Goal: Information Seeking & Learning: Find specific page/section

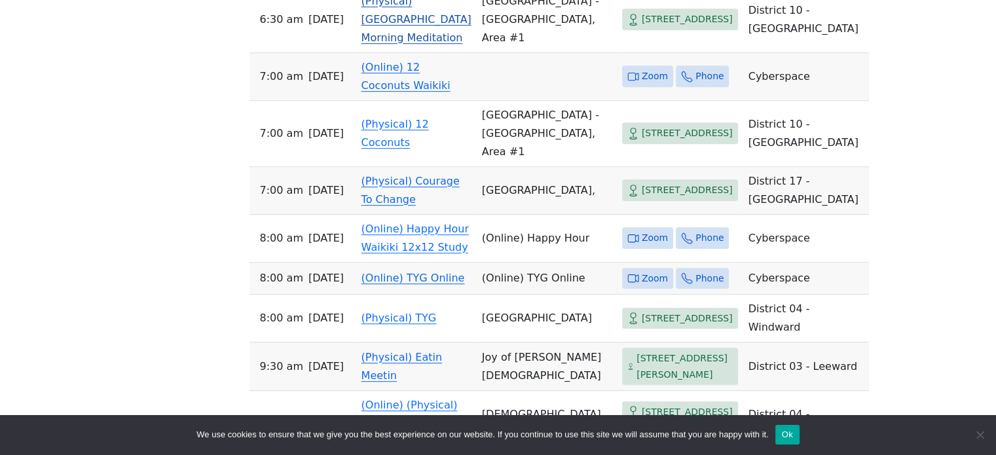
scroll to position [852, 0]
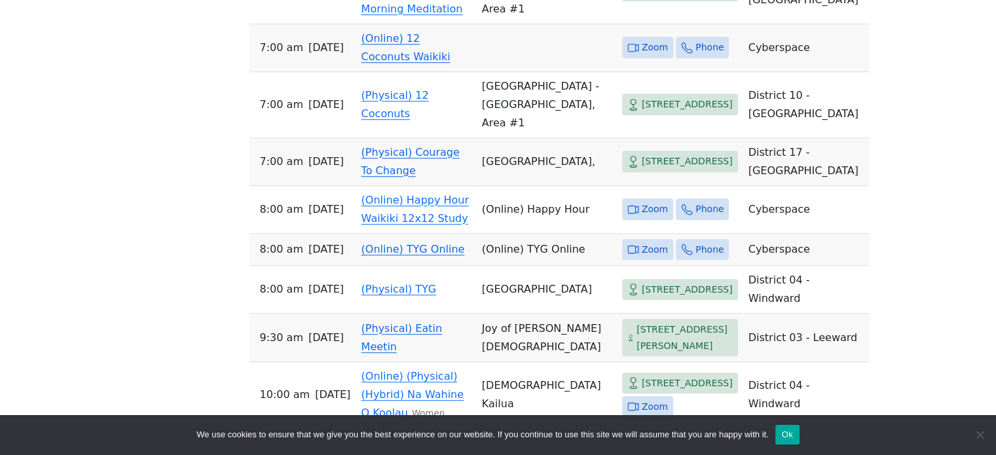
click at [642, 170] on span "[STREET_ADDRESS]" at bounding box center [687, 161] width 91 height 16
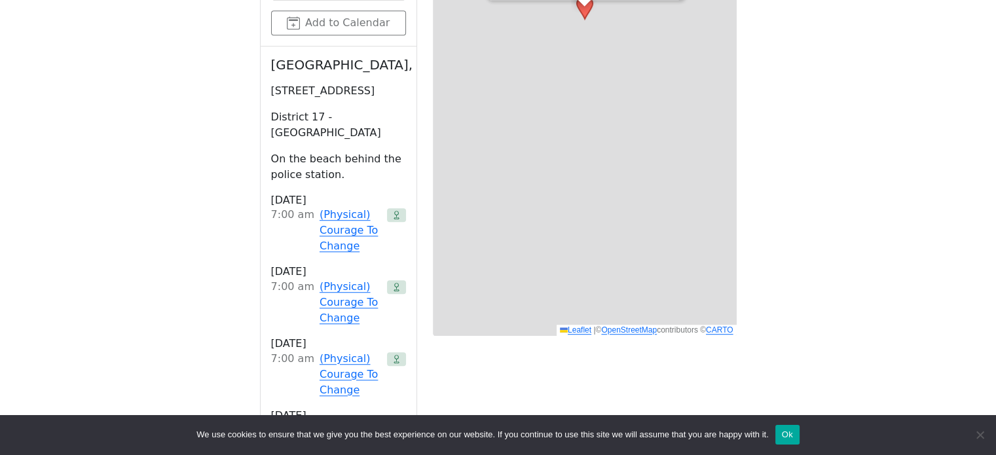
scroll to position [457, 0]
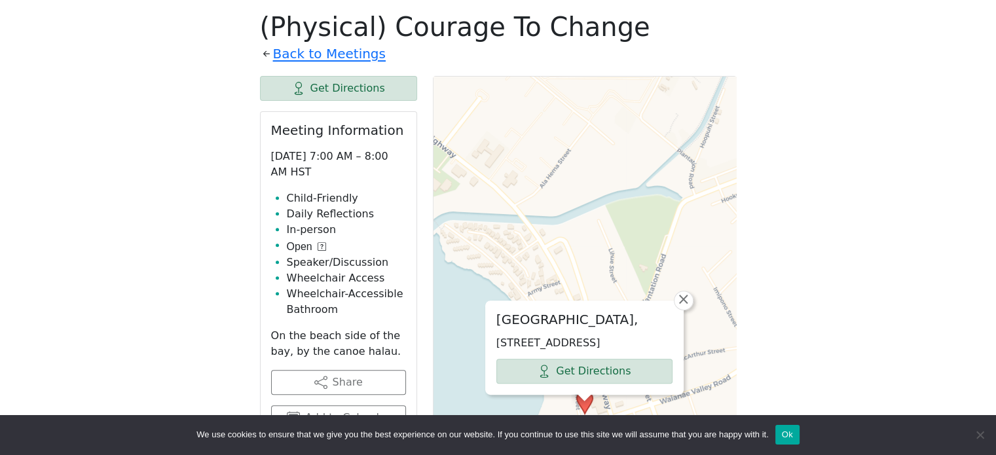
drag, startPoint x: 588, startPoint y: 316, endPoint x: 608, endPoint y: 302, distance: 24.9
click at [605, 306] on div "[GEOGRAPHIC_DATA], [STREET_ADDRESS] Get Directions" at bounding box center [584, 347] width 197 height 93
click at [691, 291] on link "×" at bounding box center [684, 301] width 20 height 20
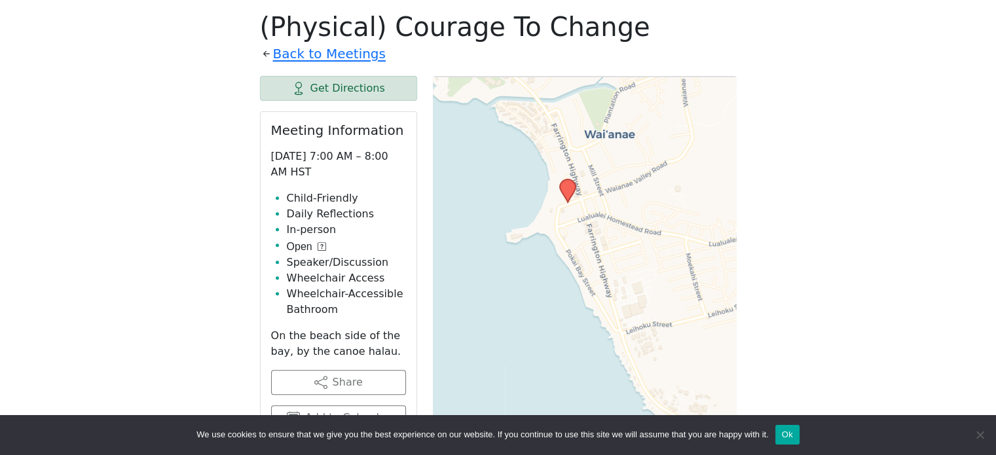
drag, startPoint x: 617, startPoint y: 336, endPoint x: 623, endPoint y: 165, distance: 171.1
click at [621, 166] on div "Leaflet | © OpenStreetMap contributors © CARTO" at bounding box center [585, 403] width 304 height 655
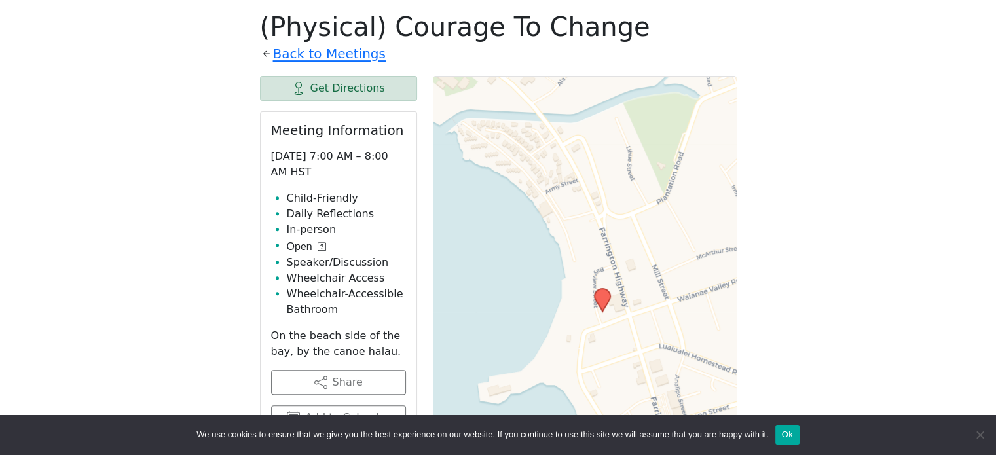
drag, startPoint x: 632, startPoint y: 149, endPoint x: 710, endPoint y: 438, distance: 298.6
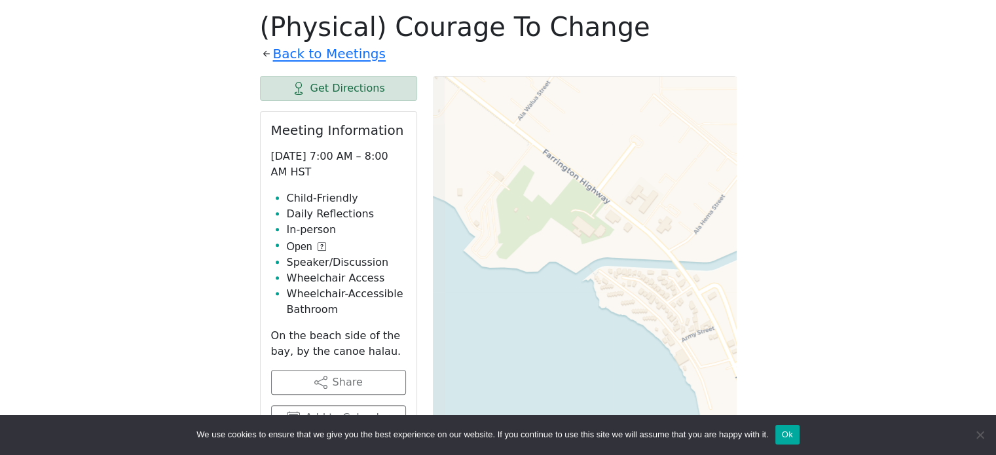
drag, startPoint x: 639, startPoint y: 181, endPoint x: 775, endPoint y: 330, distance: 201.2
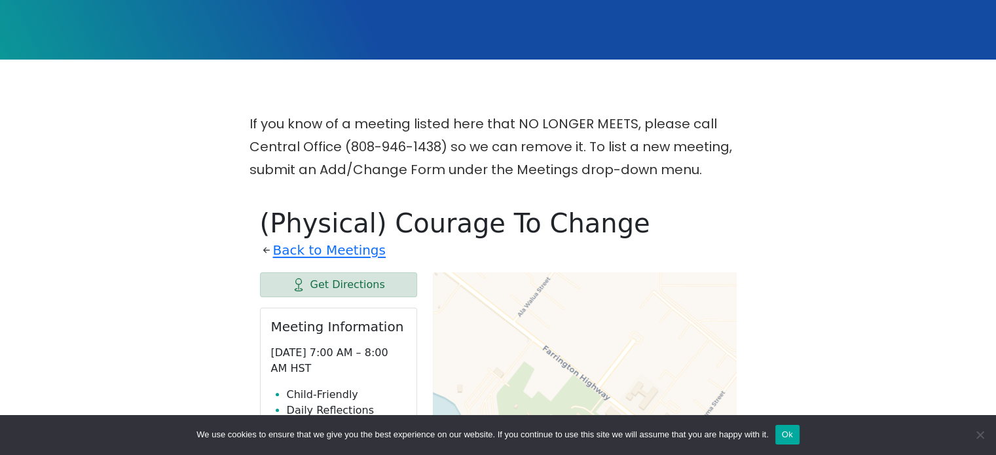
scroll to position [326, 0]
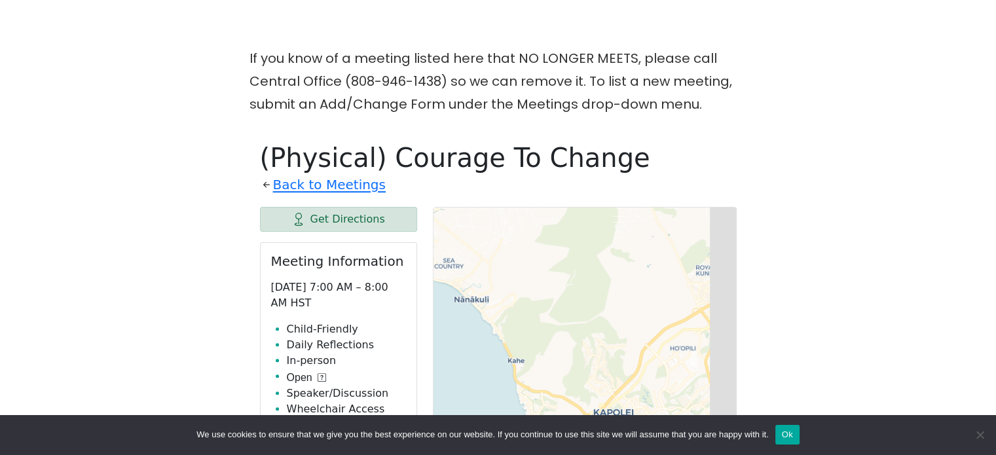
drag, startPoint x: 696, startPoint y: 260, endPoint x: 470, endPoint y: 153, distance: 250.0
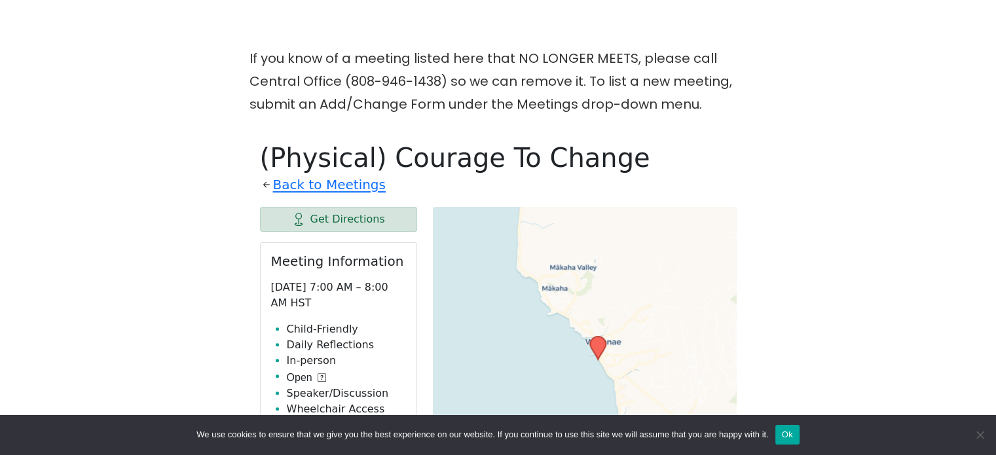
drag, startPoint x: 589, startPoint y: 288, endPoint x: 782, endPoint y: 458, distance: 257.6
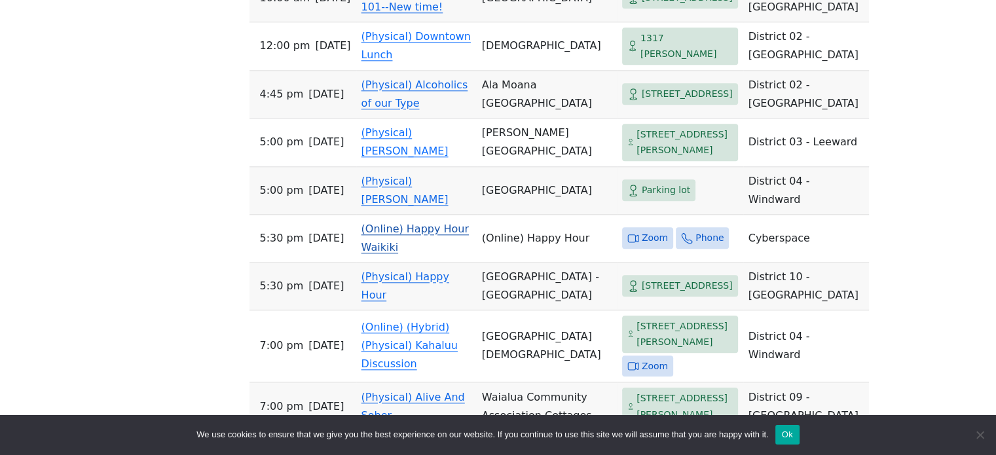
scroll to position [1507, 0]
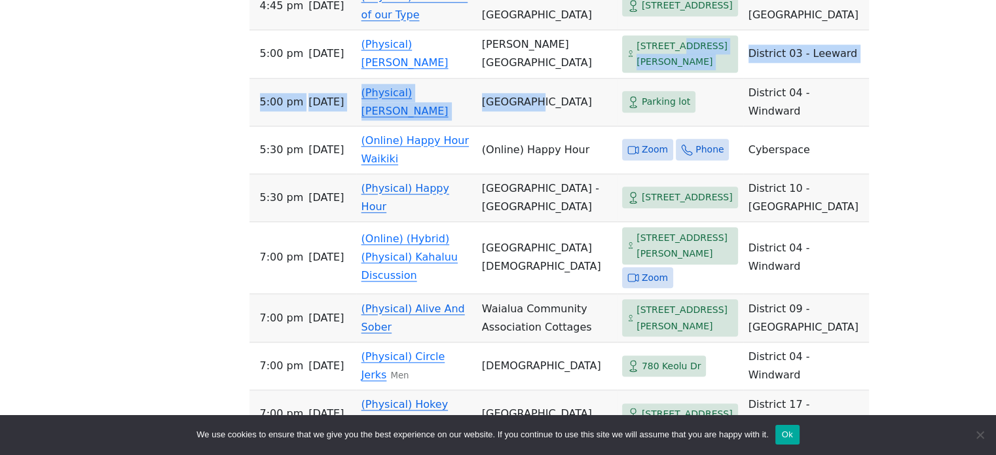
drag, startPoint x: 586, startPoint y: 187, endPoint x: 504, endPoint y: 250, distance: 103.3
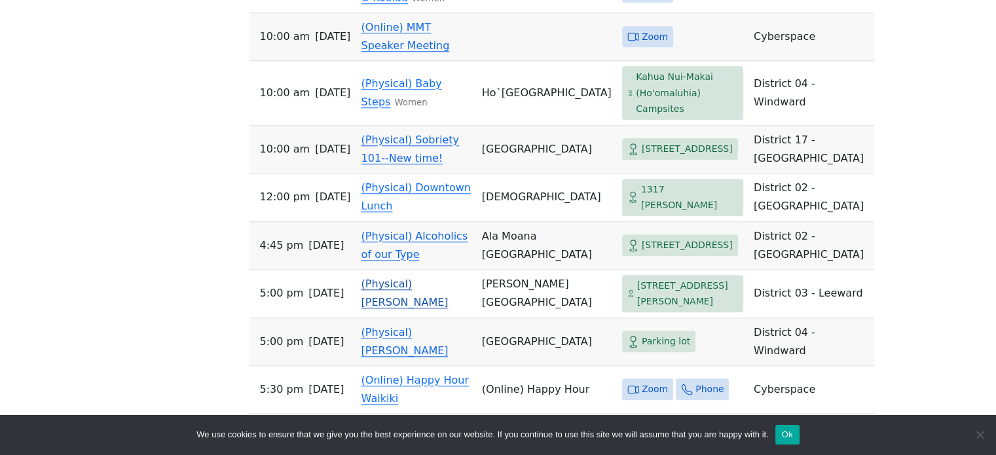
scroll to position [1245, 0]
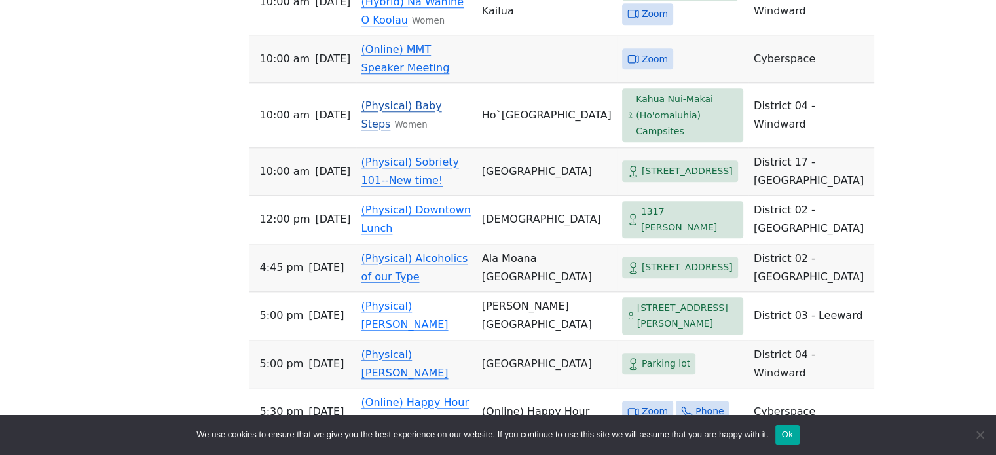
click at [636, 140] on span "Kahua Nui-Makai (Ho'omaluhia) Campsites" at bounding box center [687, 115] width 102 height 48
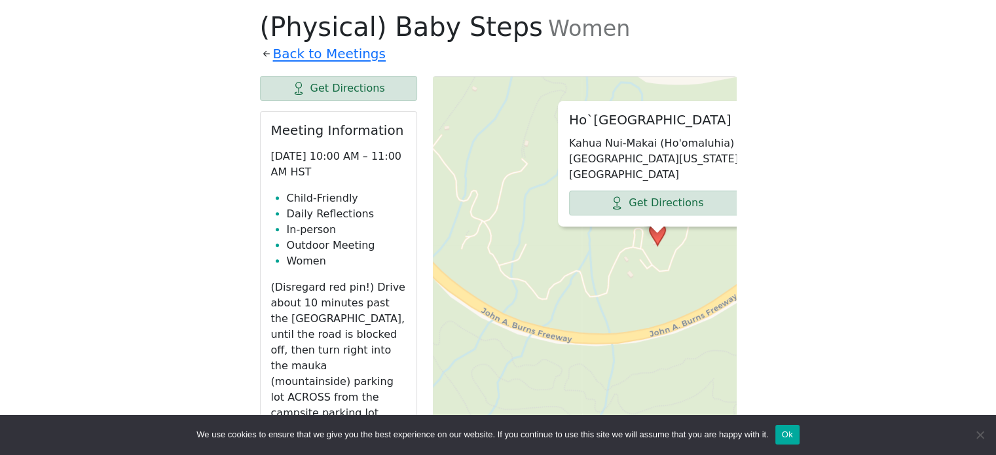
drag, startPoint x: 640, startPoint y: 182, endPoint x: 705, endPoint y: 42, distance: 154.5
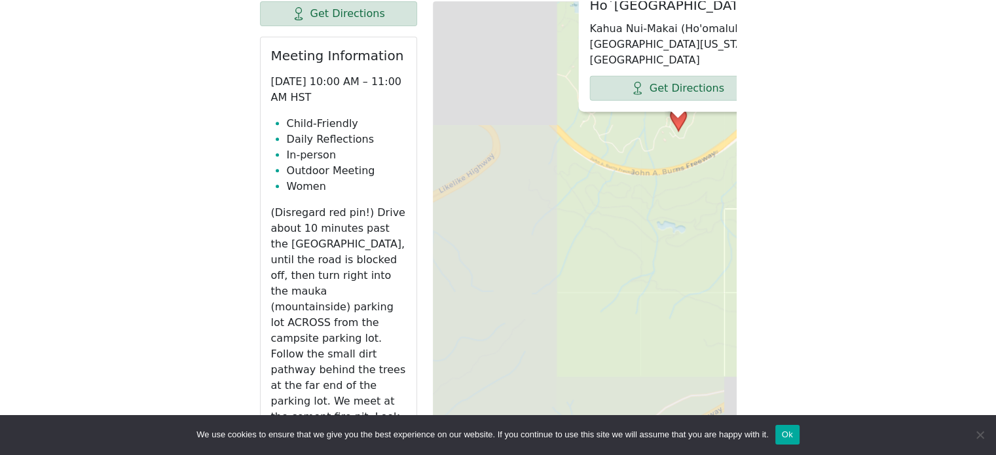
scroll to position [588, 0]
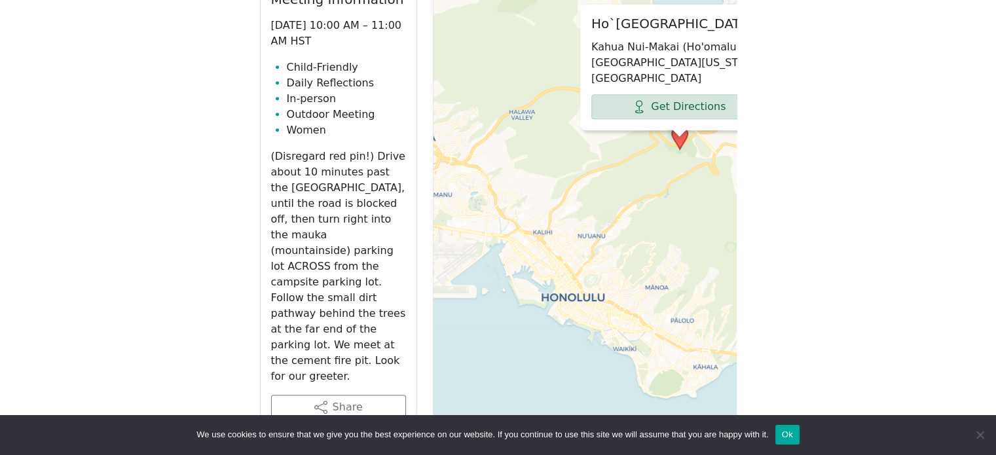
drag, startPoint x: 658, startPoint y: 229, endPoint x: 674, endPoint y: 222, distance: 17.6
click at [674, 222] on div "Ho`omaluhia Botanical Garden Kahua Nui-Makai (Ho'omaluhia) [GEOGRAPHIC_DATA][US…" at bounding box center [585, 272] width 304 height 655
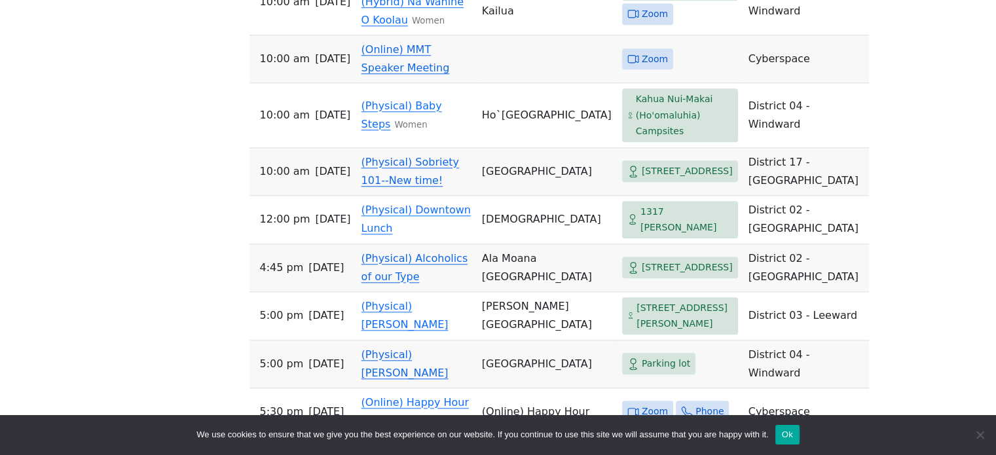
click at [642, 180] on span "[STREET_ADDRESS]" at bounding box center [687, 171] width 91 height 16
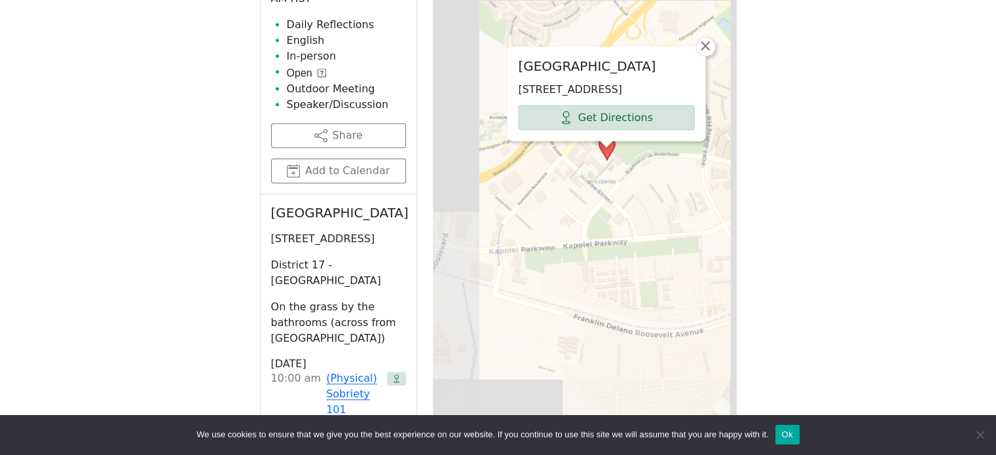
scroll to position [653, 0]
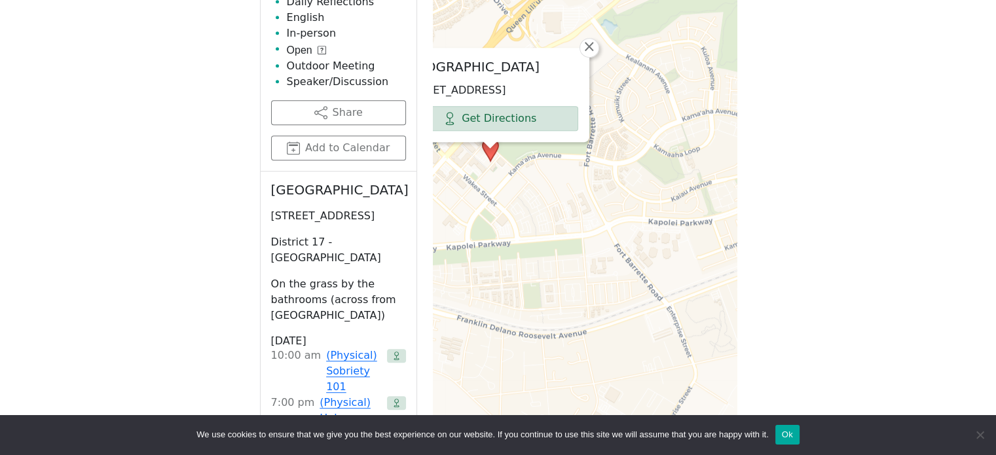
drag, startPoint x: 611, startPoint y: 207, endPoint x: 497, endPoint y: 233, distance: 116.2
click at [494, 232] on div "[GEOGRAPHIC_DATA] [STREET_ADDRESS] Get Directions × Leaflet | © OpenStreetMap c…" at bounding box center [585, 206] width 304 height 655
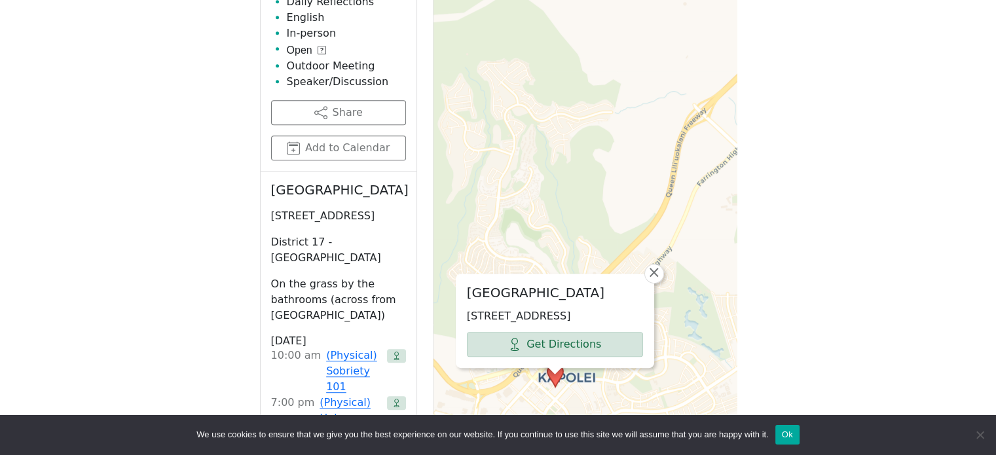
drag, startPoint x: 637, startPoint y: 209, endPoint x: 650, endPoint y: 402, distance: 193.1
click at [651, 403] on div "[GEOGRAPHIC_DATA] [STREET_ADDRESS] Get Directions × Leaflet | © OpenStreetMap c…" at bounding box center [585, 206] width 304 height 655
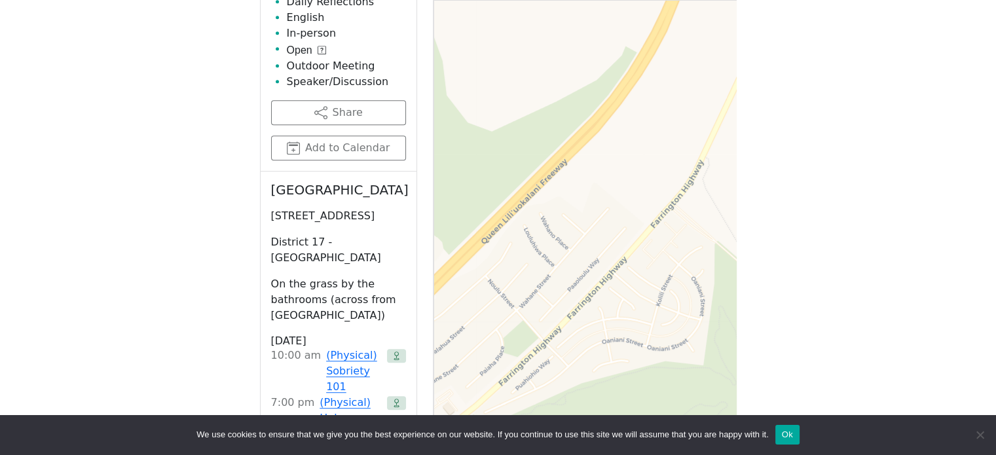
scroll to position [1245, 0]
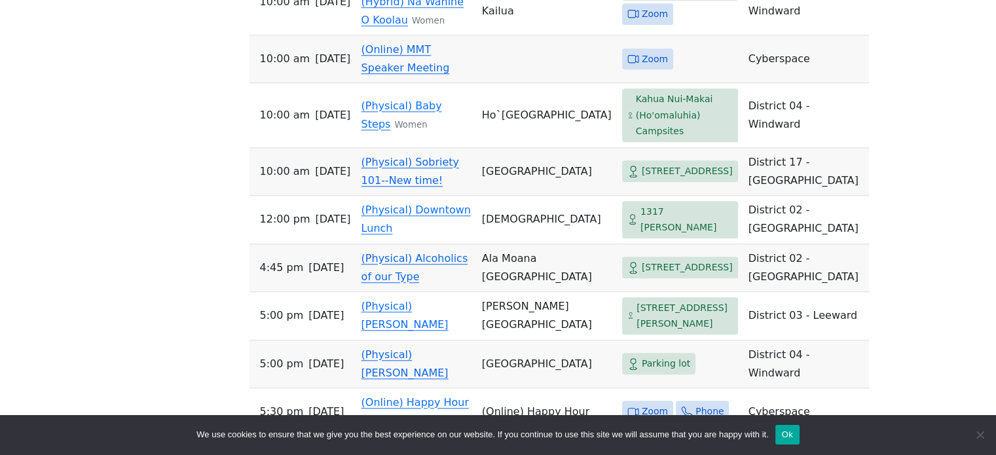
click at [642, 180] on span "[STREET_ADDRESS]" at bounding box center [687, 171] width 91 height 16
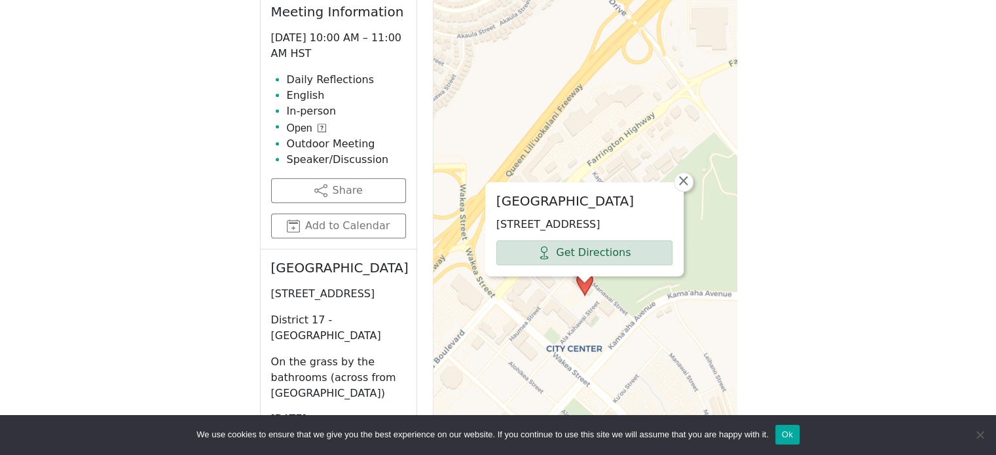
scroll to position [719, 0]
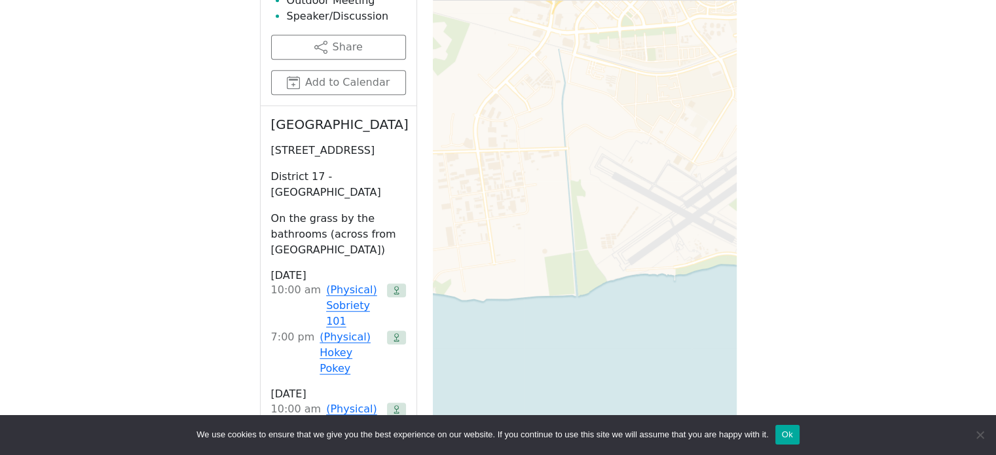
drag, startPoint x: 626, startPoint y: 314, endPoint x: 663, endPoint y: 75, distance: 241.3
click at [663, 75] on div "[GEOGRAPHIC_DATA] [STREET_ADDRESS] Get Directions × Leaflet | © OpenStreetMap c…" at bounding box center [585, 141] width 304 height 655
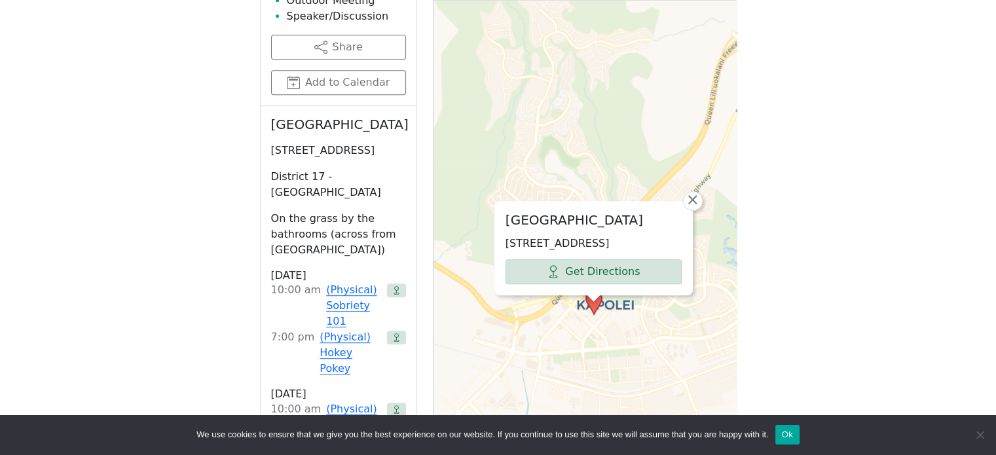
drag, startPoint x: 666, startPoint y: 109, endPoint x: 616, endPoint y: 440, distance: 334.6
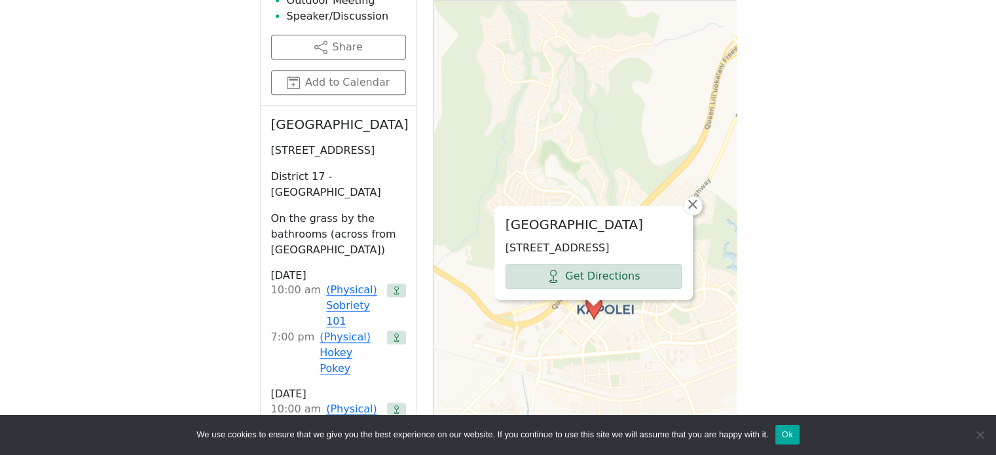
click at [622, 147] on div "[GEOGRAPHIC_DATA] [STREET_ADDRESS] Get Directions × Leaflet | © OpenStreetMap c…" at bounding box center [585, 141] width 304 height 655
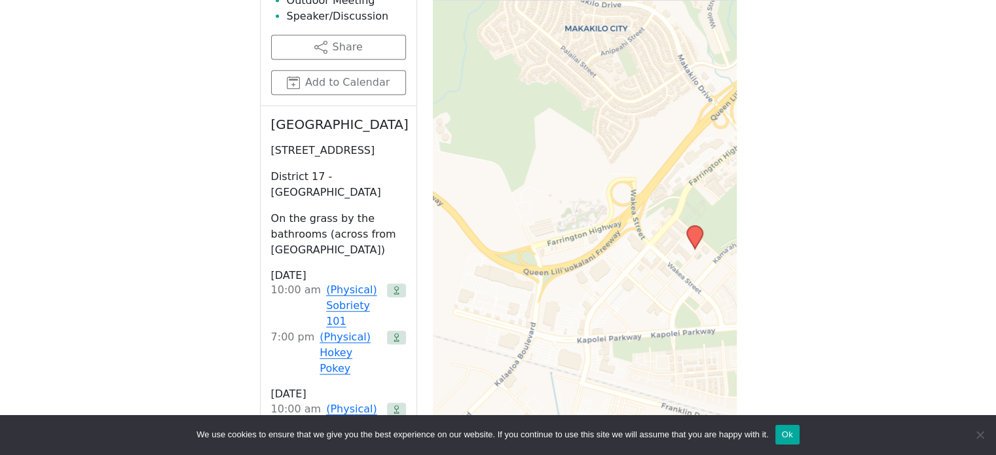
drag, startPoint x: 653, startPoint y: 299, endPoint x: 839, endPoint y: 223, distance: 200.4
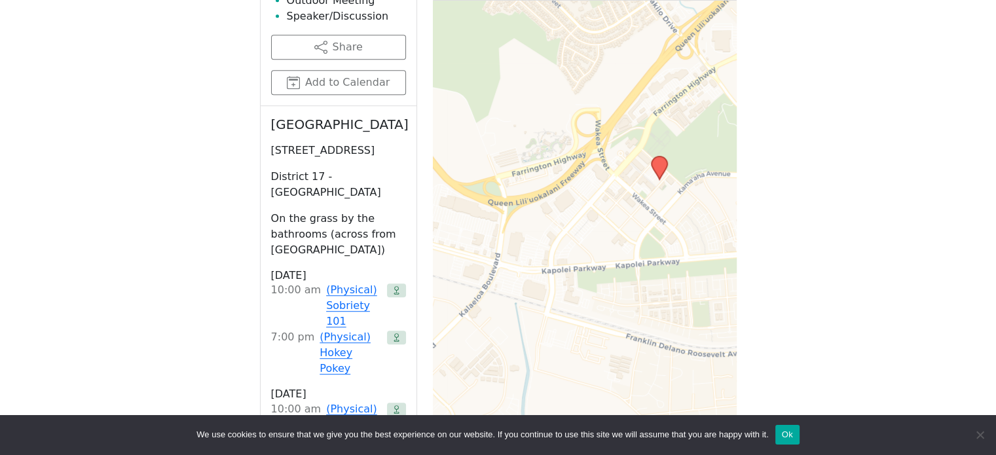
drag, startPoint x: 466, startPoint y: 305, endPoint x: 428, endPoint y: 235, distance: 79.2
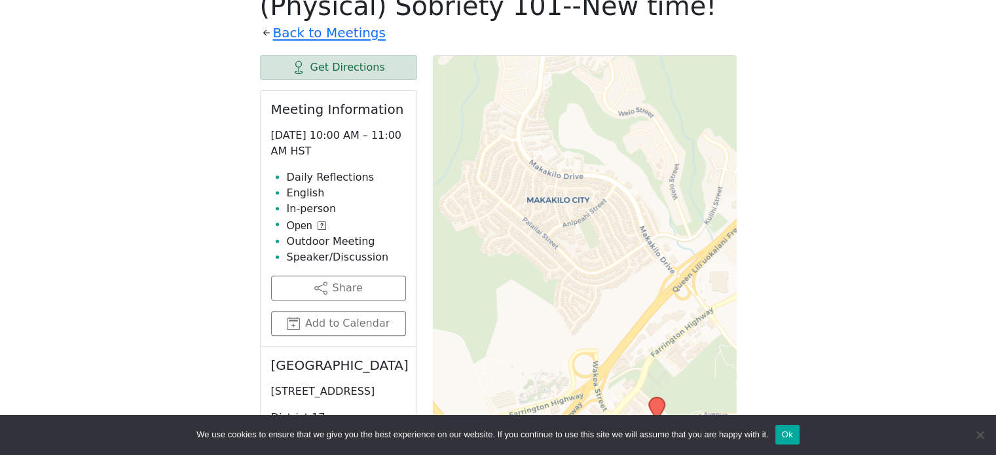
scroll to position [457, 0]
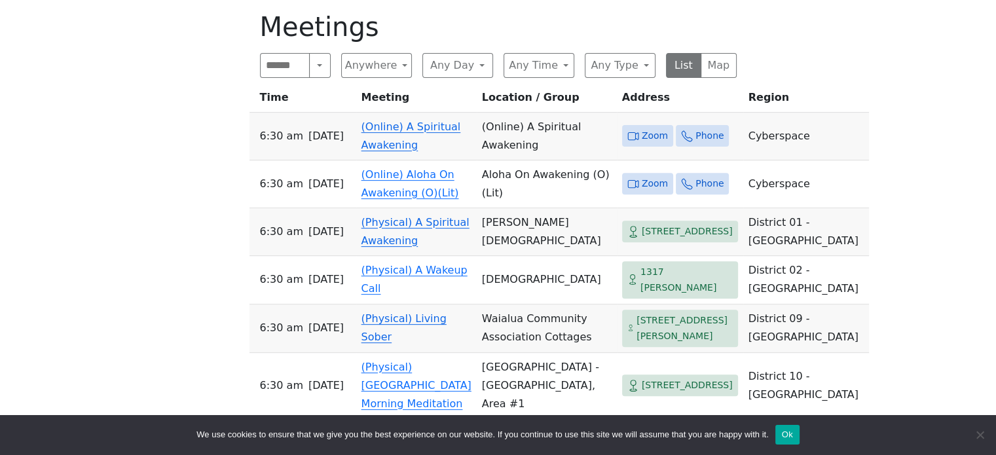
scroll to position [1245, 0]
